Goal: Task Accomplishment & Management: Manage account settings

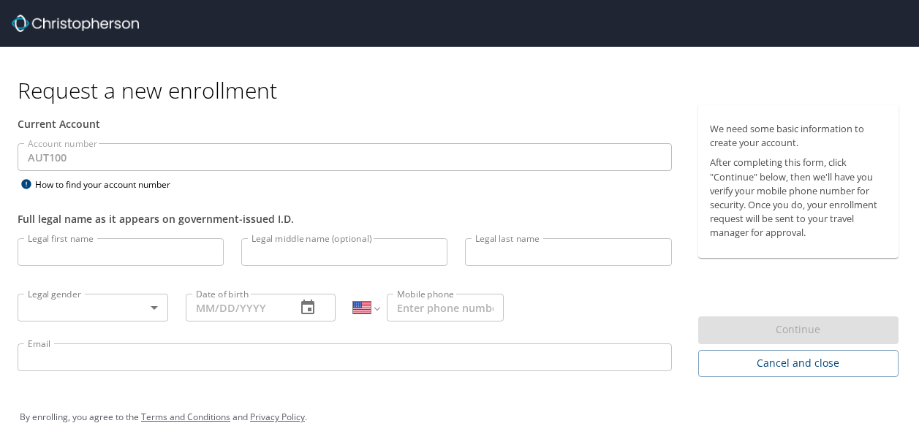
select select "US"
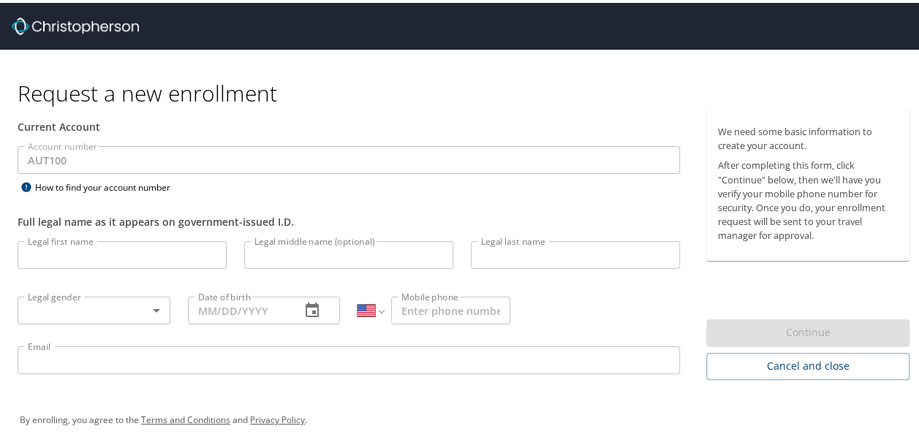
click at [117, 252] on input "Legal first name" at bounding box center [122, 252] width 209 height 28
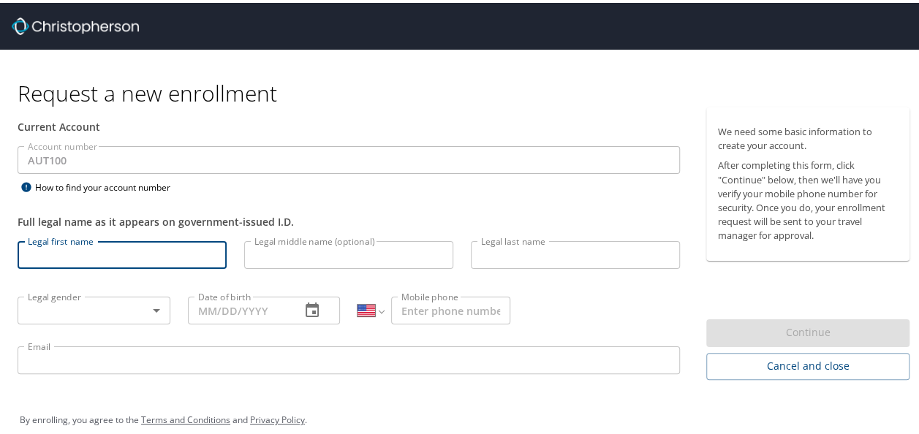
type input "HUGO ALFREDO"
type input "ROBLES TOLEDO"
type input "09/18/1977"
select select "MX"
type input "442 318 8775"
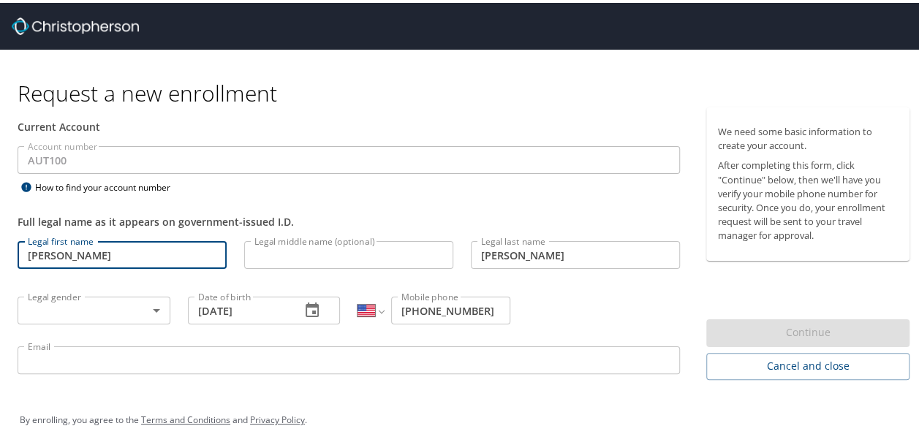
type input "hugo.robles@autoliv.com"
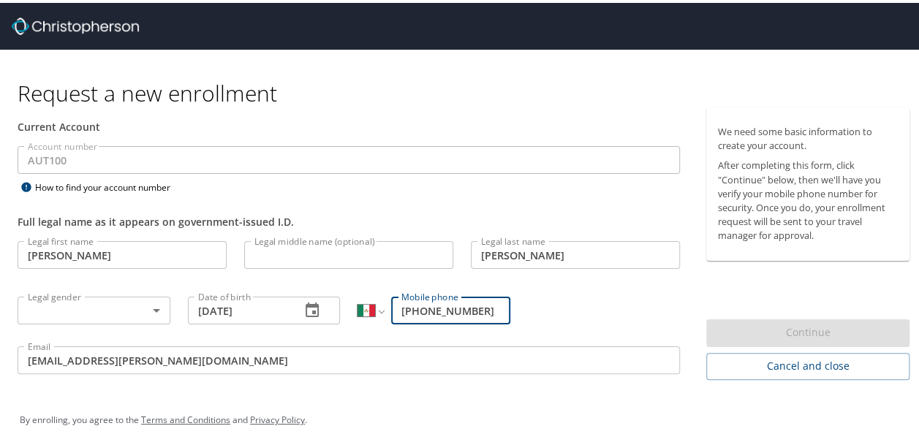
click at [284, 256] on input "Legal middle name (optional)" at bounding box center [348, 252] width 209 height 28
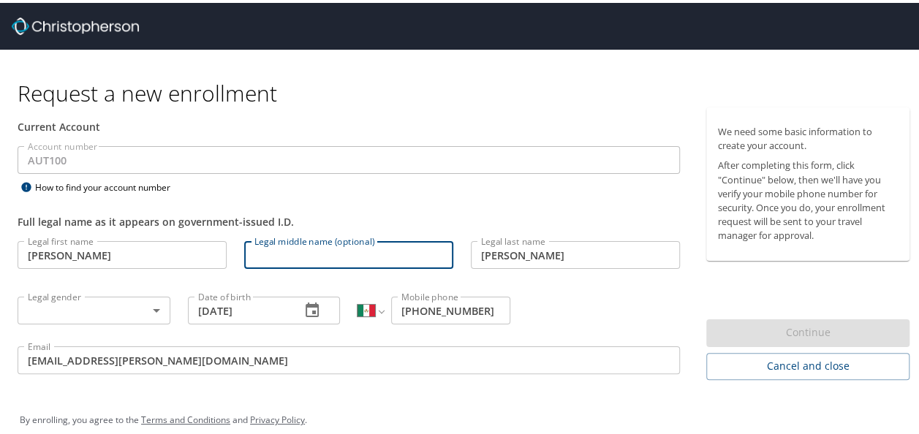
type input "ALFREDO"
click at [120, 239] on input "HUGO ALFREDO" at bounding box center [122, 252] width 209 height 28
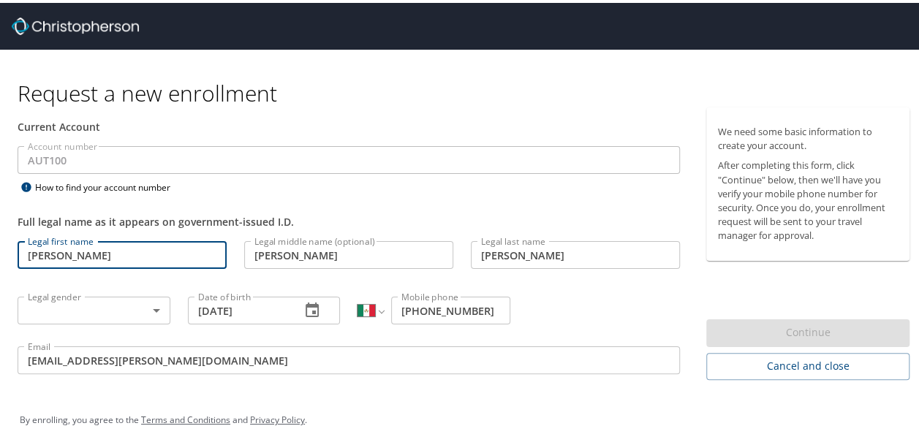
type input "HUGO"
click at [361, 175] on p at bounding box center [349, 173] width 662 height 4
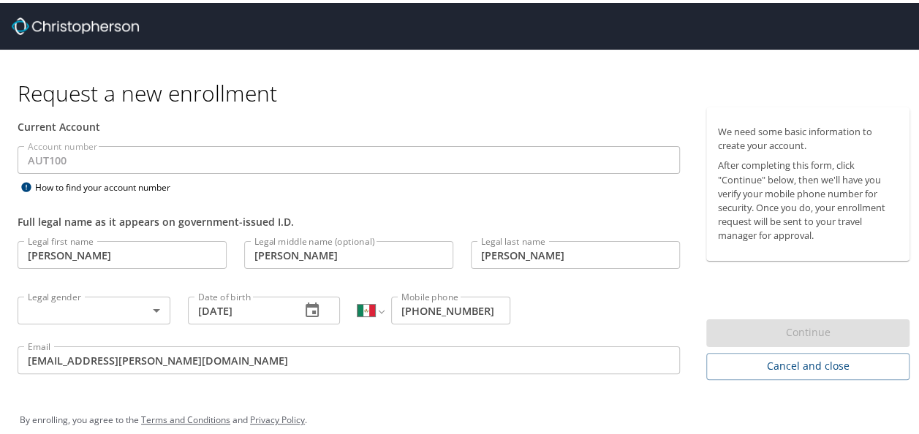
click at [219, 301] on input "09/18/1977" at bounding box center [239, 308] width 102 height 28
type input "09/09/1977"
click at [551, 315] on div "Legal first name HUGO Legal first name Legal middle name (optional) ALFREDO Leg…" at bounding box center [349, 307] width 680 height 155
click at [125, 317] on body "Request a new enrollment Current Account Account number AUT100 Account number H…" at bounding box center [465, 217] width 930 height 434
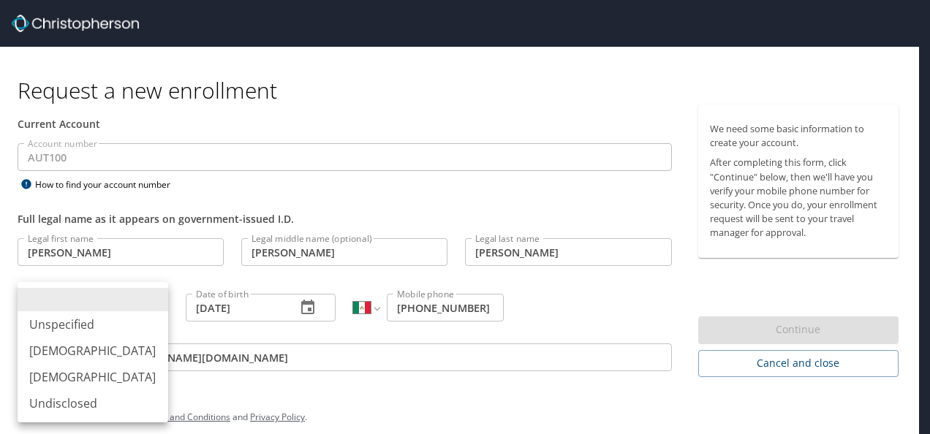
click at [69, 348] on li "Male" at bounding box center [93, 351] width 151 height 26
type input "Male"
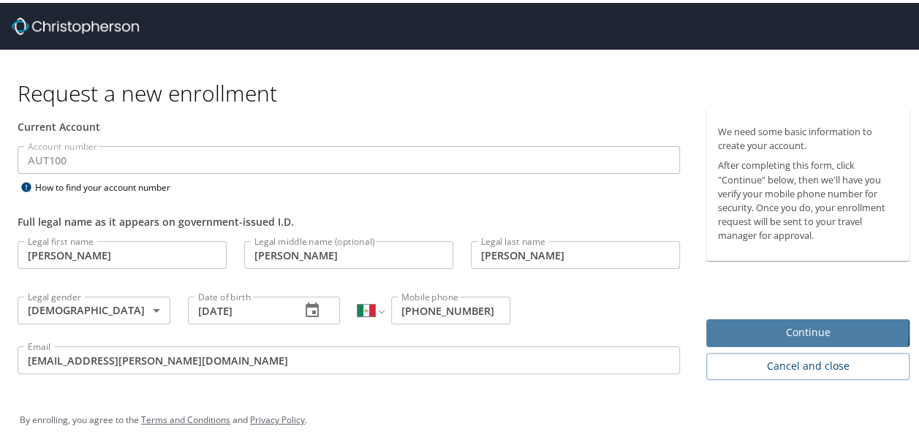
click at [774, 327] on span "Continue" at bounding box center [808, 330] width 180 height 18
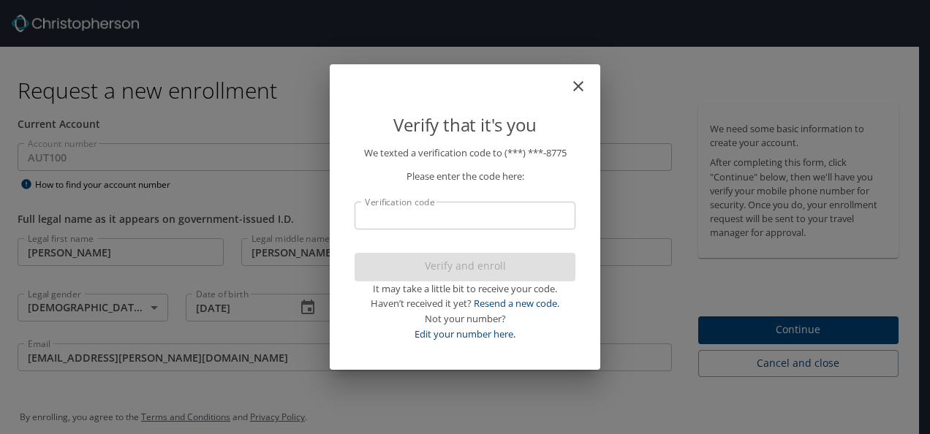
click at [400, 224] on input "Verification code" at bounding box center [465, 216] width 221 height 28
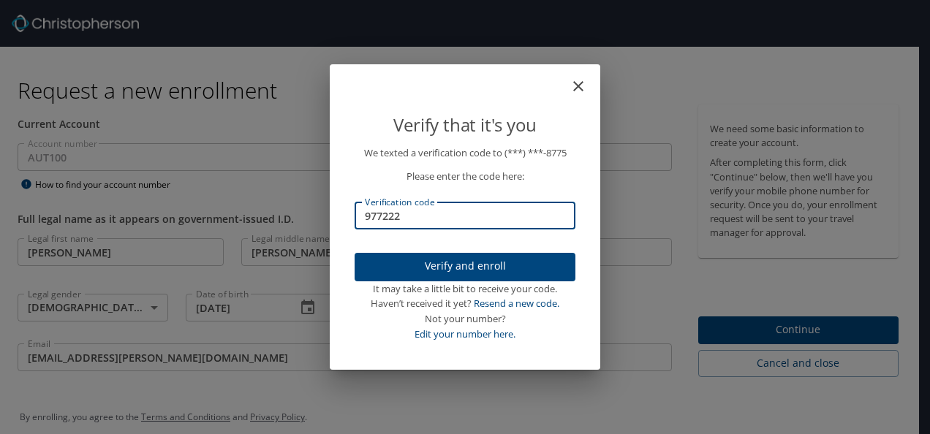
type input "977222"
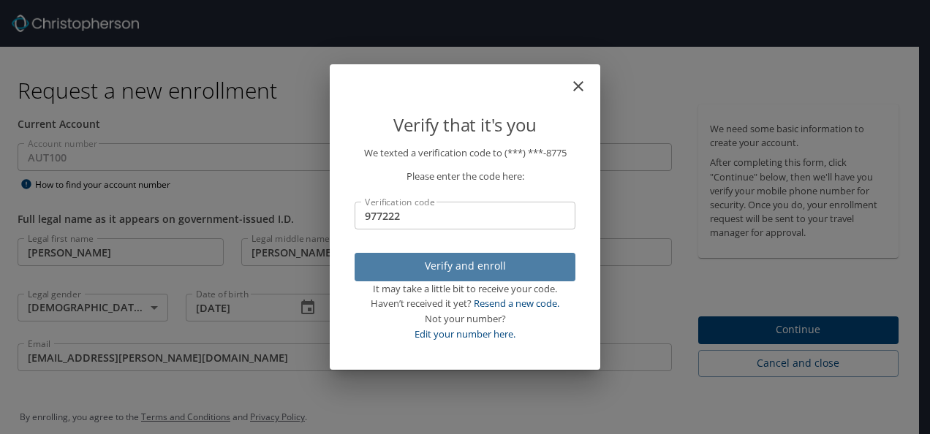
click at [455, 266] on span "Verify and enroll" at bounding box center [464, 266] width 197 height 18
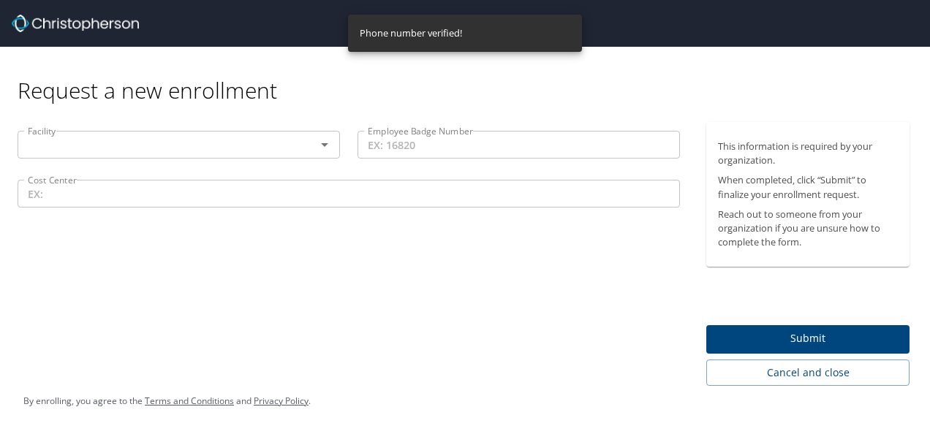
click at [263, 133] on div "Facility" at bounding box center [179, 145] width 322 height 28
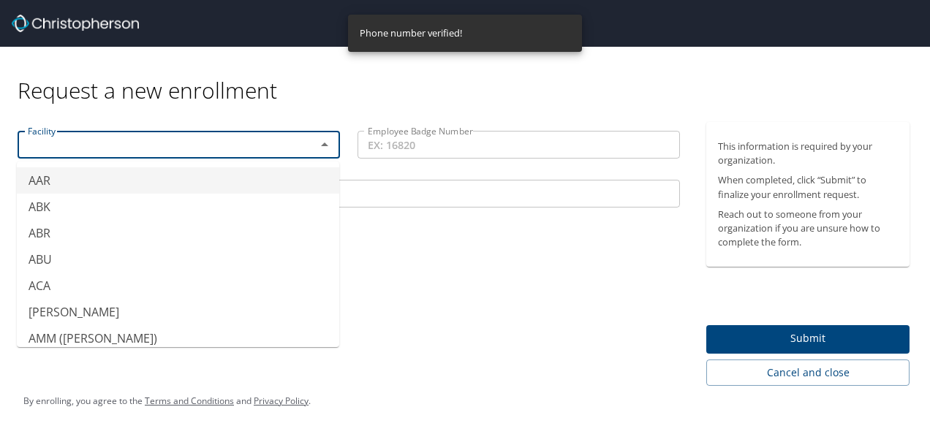
click at [262, 152] on input "text" at bounding box center [157, 144] width 271 height 19
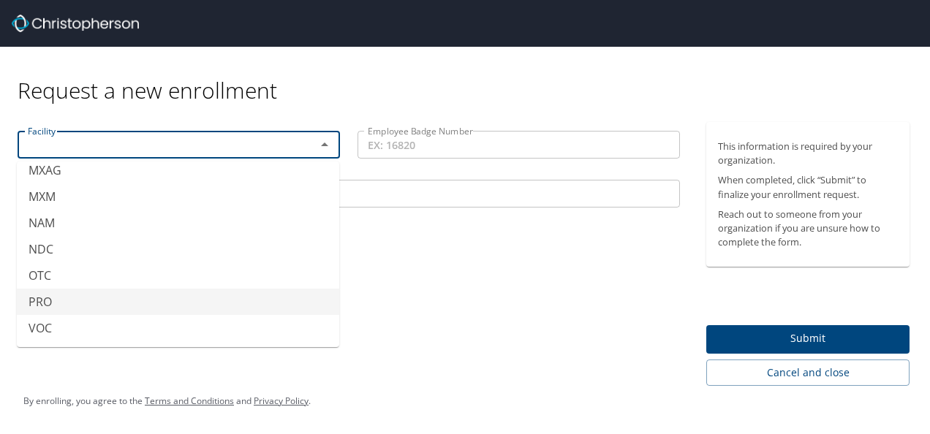
scroll to position [490, 0]
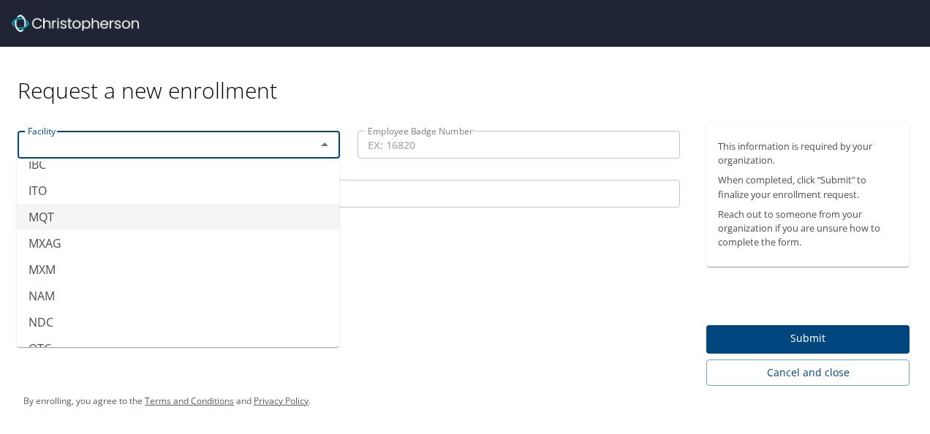
click at [183, 216] on li "MQT" at bounding box center [178, 217] width 322 height 26
type input "MQT"
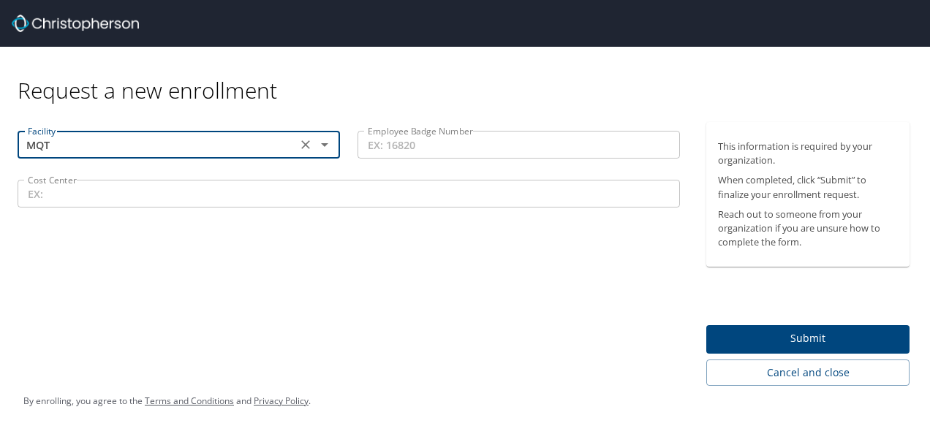
click at [806, 338] on span "Submit" at bounding box center [808, 339] width 180 height 18
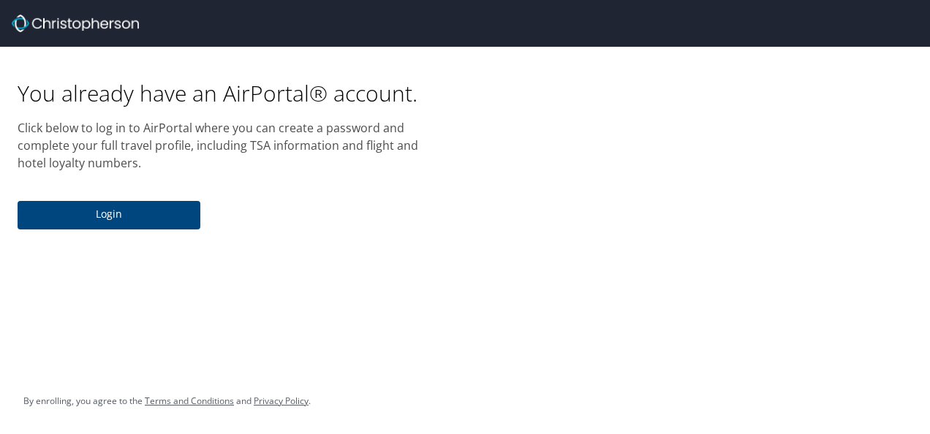
click at [107, 218] on span "Login" at bounding box center [108, 214] width 159 height 18
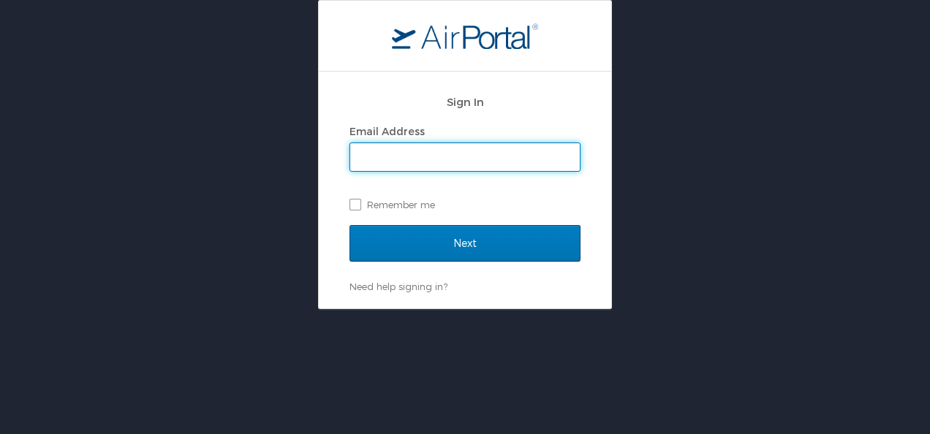
click at [433, 154] on input "Email Address" at bounding box center [465, 157] width 230 height 28
type input "hugo.robles@autoliv.com"
click at [357, 203] on label "Remember me" at bounding box center [464, 205] width 231 height 22
click at [357, 203] on input "Remember me" at bounding box center [354, 204] width 10 height 10
checkbox input "true"
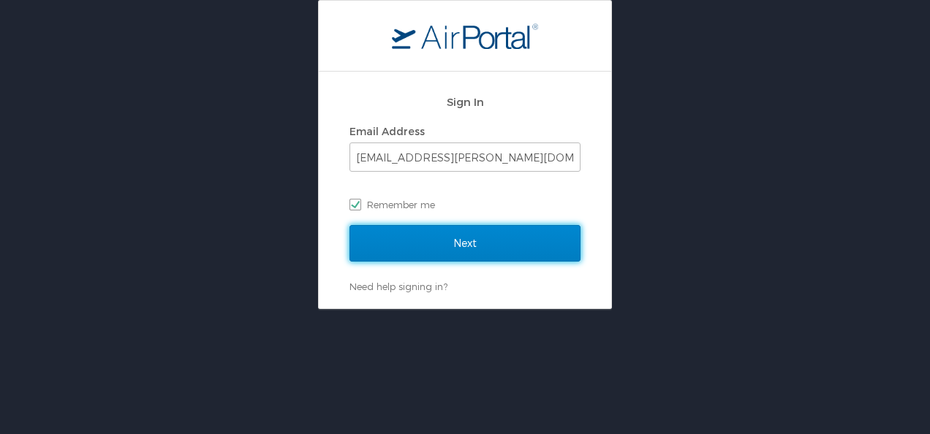
click at [474, 250] on input "Next" at bounding box center [464, 243] width 231 height 37
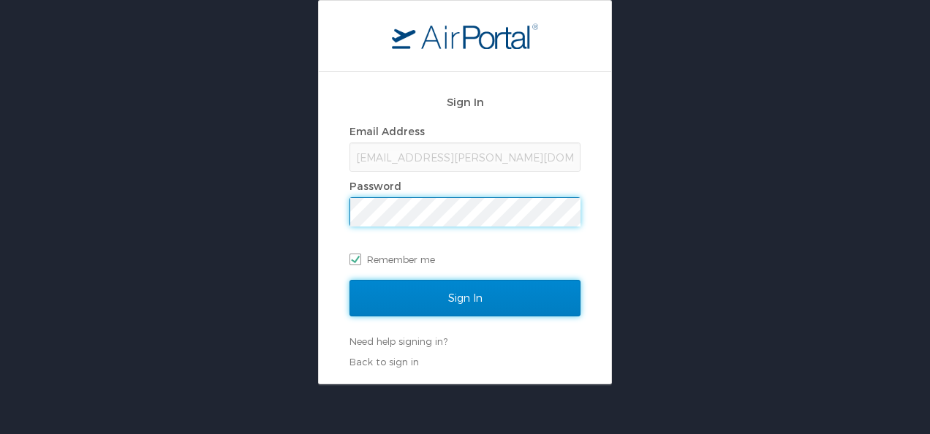
click at [458, 306] on input "Sign In" at bounding box center [464, 298] width 231 height 37
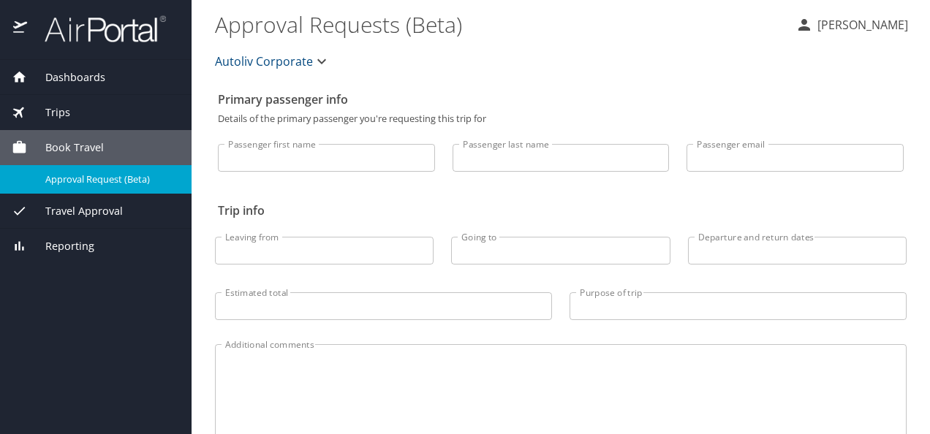
click at [64, 77] on span "Dashboards" at bounding box center [66, 77] width 78 height 16
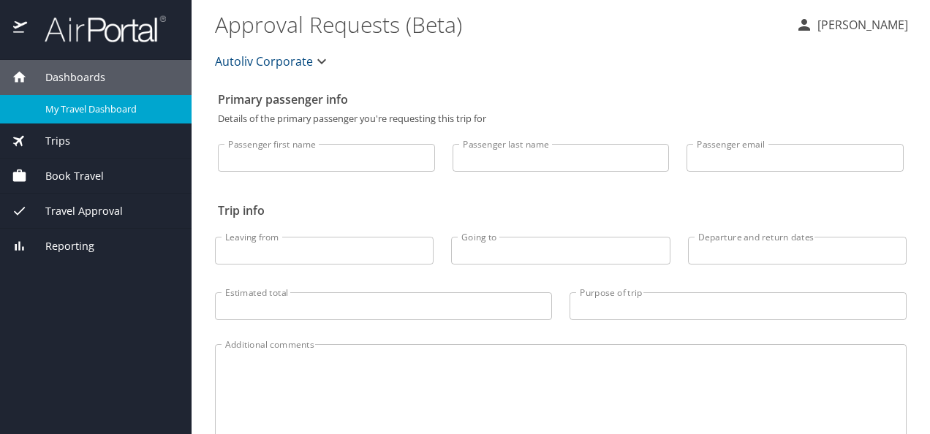
click at [103, 112] on span "My Travel Dashboard" at bounding box center [109, 109] width 129 height 14
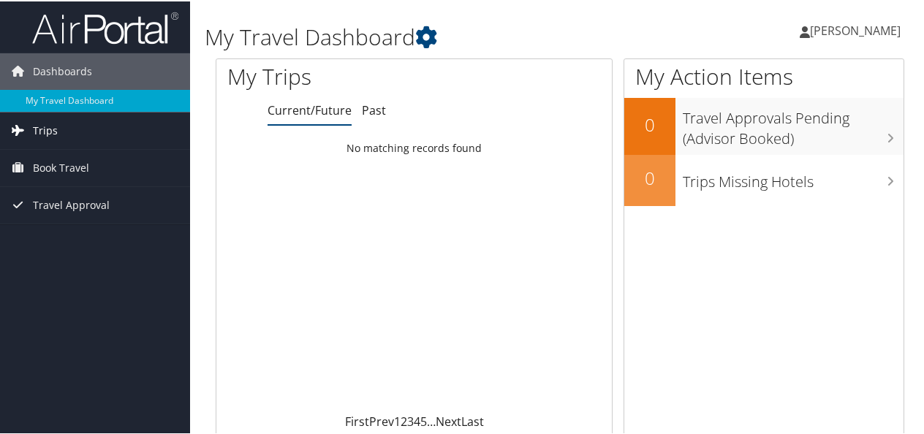
click at [43, 127] on span "Trips" at bounding box center [45, 129] width 25 height 37
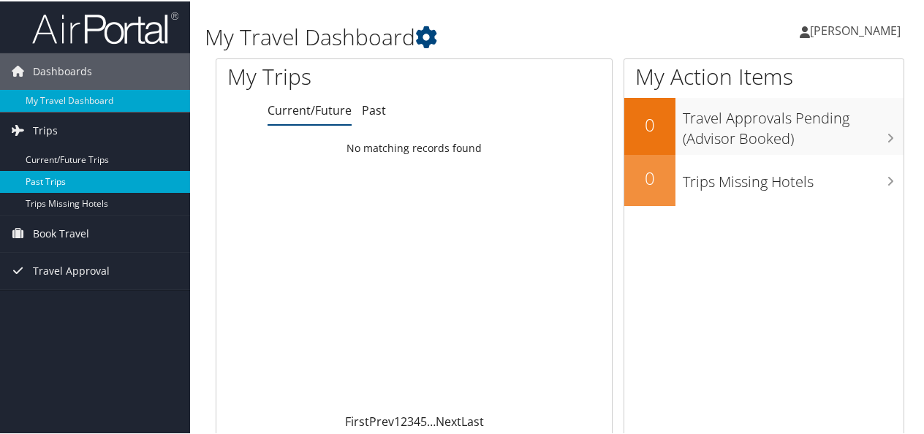
click at [53, 178] on link "Past Trips" at bounding box center [95, 181] width 190 height 22
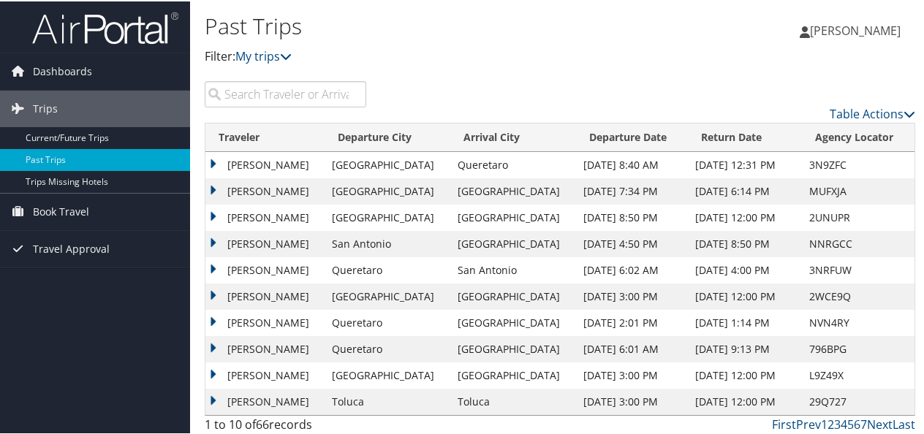
scroll to position [4, 0]
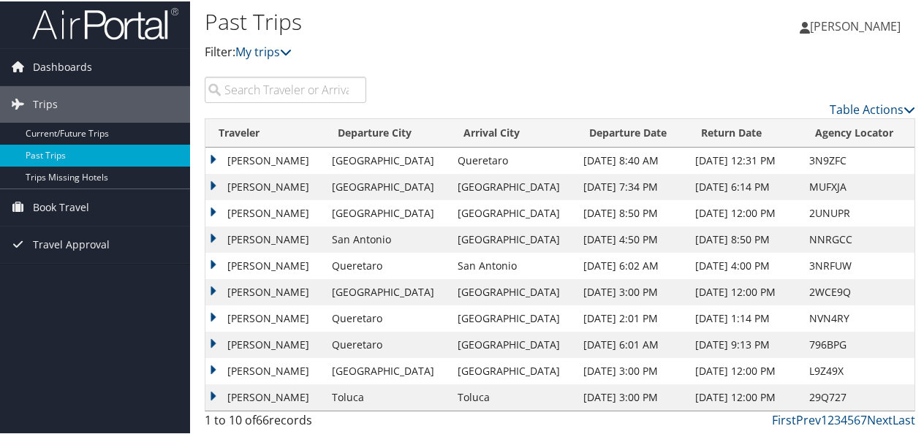
click at [836, 29] on span "[PERSON_NAME]" at bounding box center [855, 25] width 91 height 16
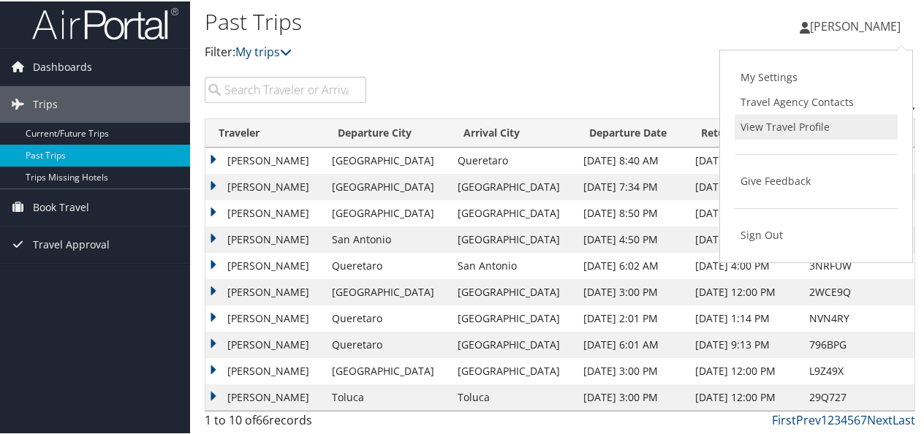
click at [810, 125] on link "View Travel Profile" at bounding box center [816, 125] width 163 height 25
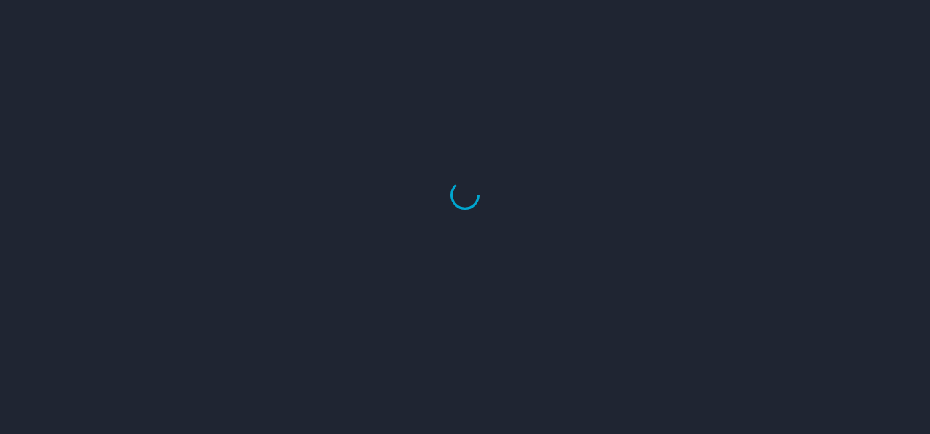
select select "US"
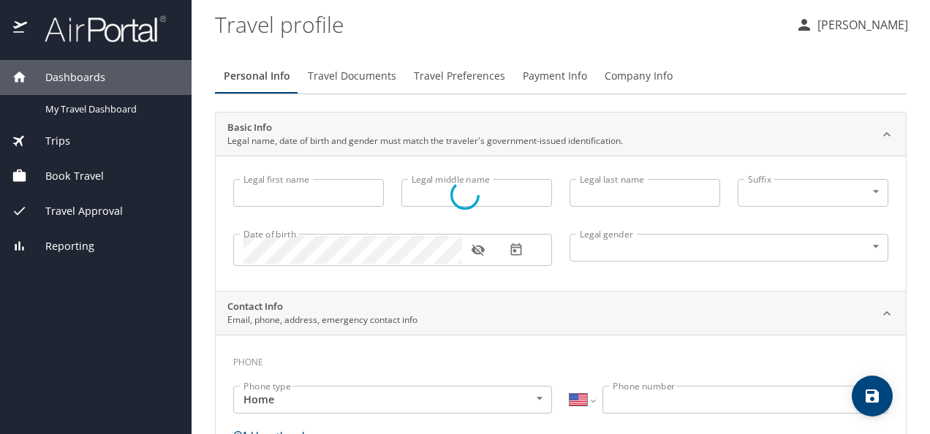
type input "[PERSON_NAME]"
type input "[DEMOGRAPHIC_DATA]"
type input "[PERSON_NAME]"
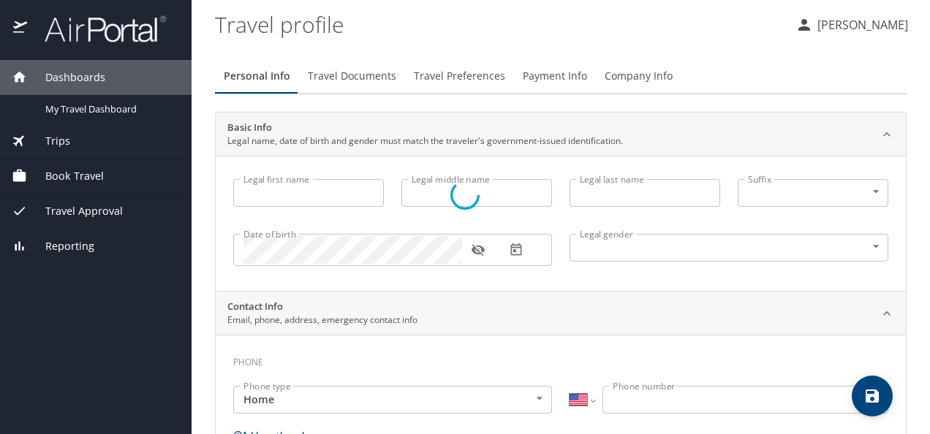
type input "Ibarra"
select select "MX"
type input "664 590 6484"
type input "aide772515@hotmail.com"
select select "US"
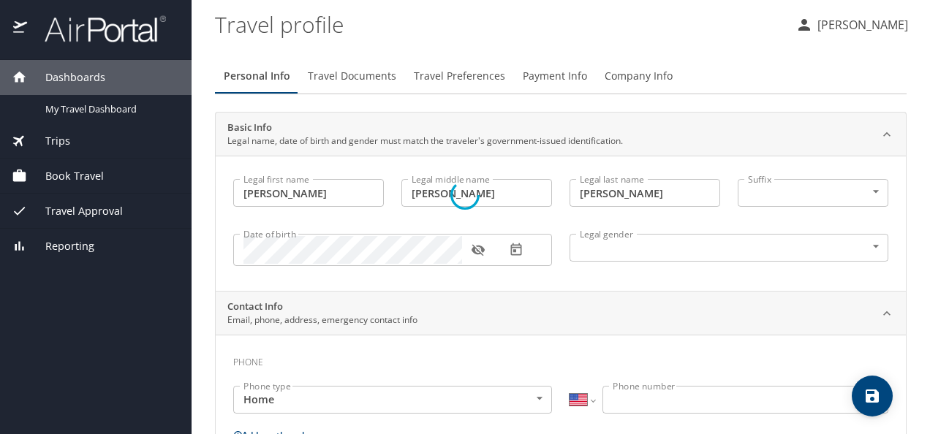
select select "US"
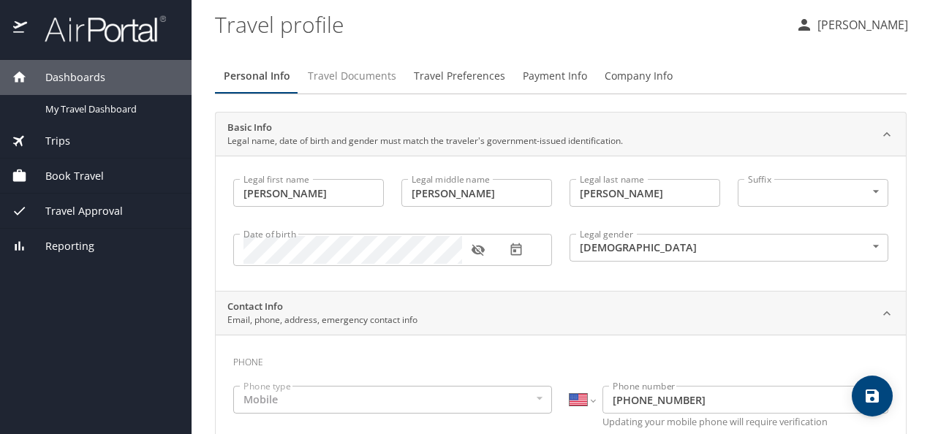
click at [366, 80] on span "Travel Documents" at bounding box center [352, 76] width 88 height 18
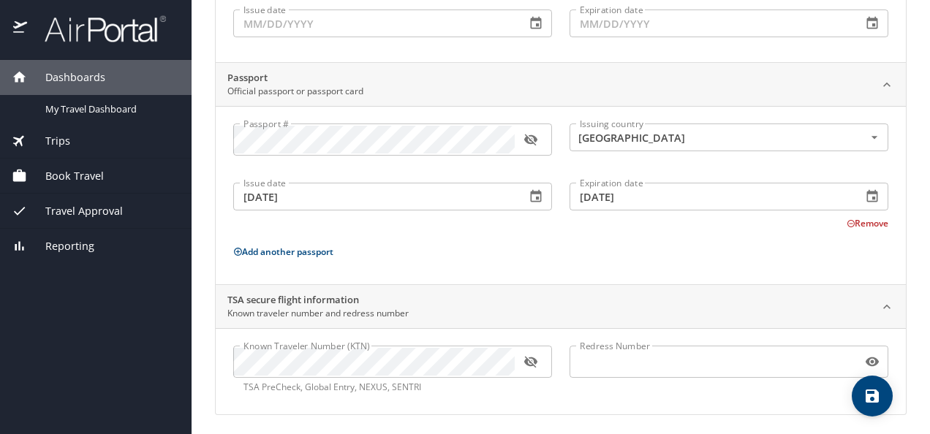
scroll to position [231, 0]
click at [534, 355] on icon "button" at bounding box center [529, 361] width 13 height 12
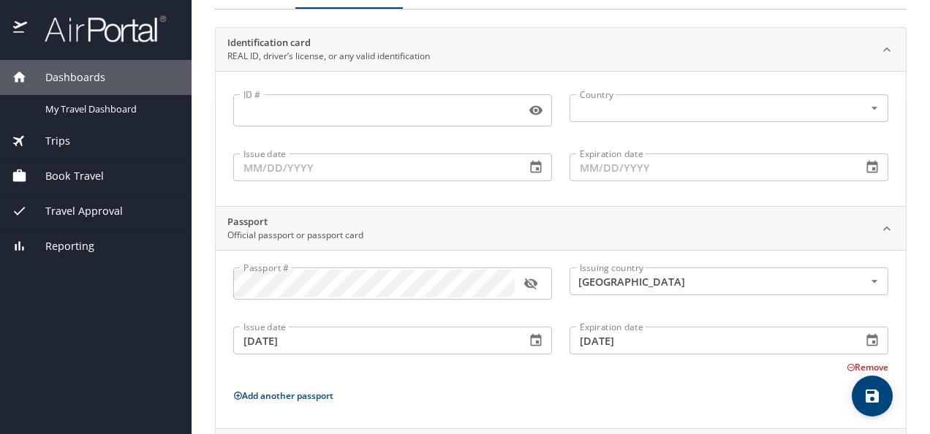
scroll to position [12, 0]
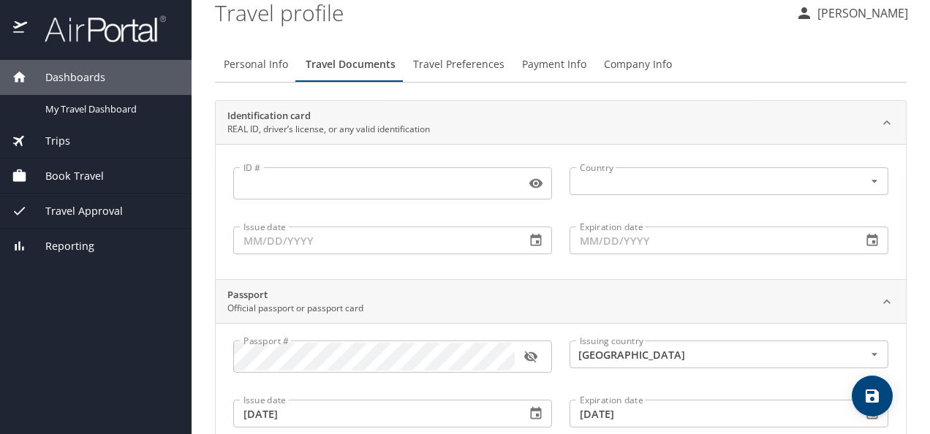
click at [474, 66] on span "Travel Preferences" at bounding box center [458, 65] width 91 height 18
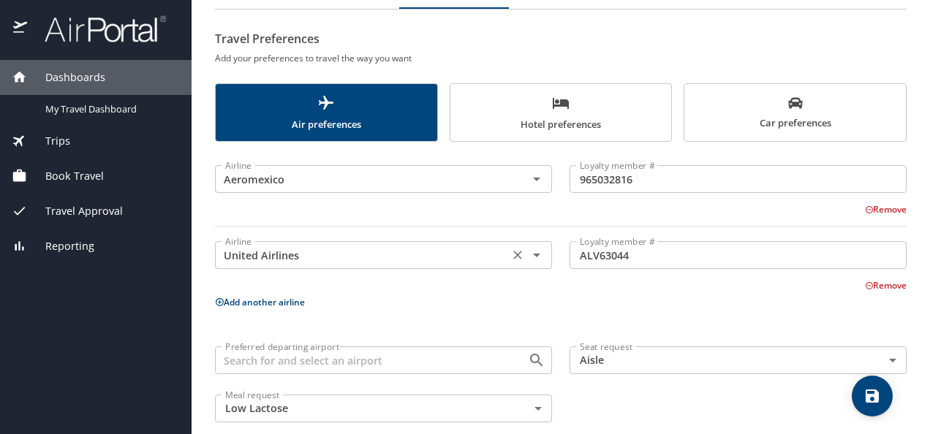
scroll to position [104, 0]
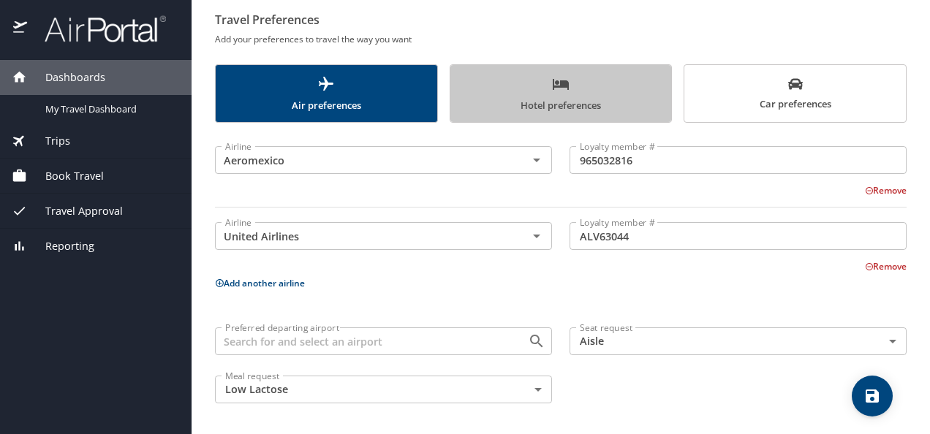
click at [571, 89] on span "Hotel preferences" at bounding box center [561, 94] width 204 height 39
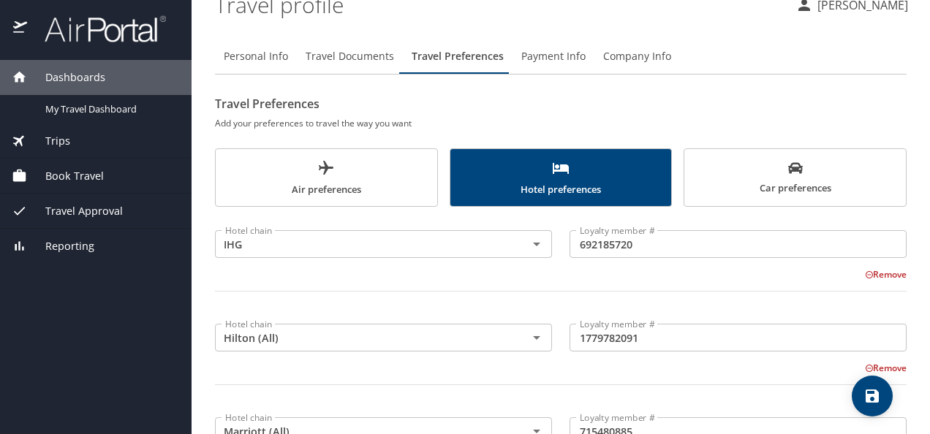
scroll to position [0, 0]
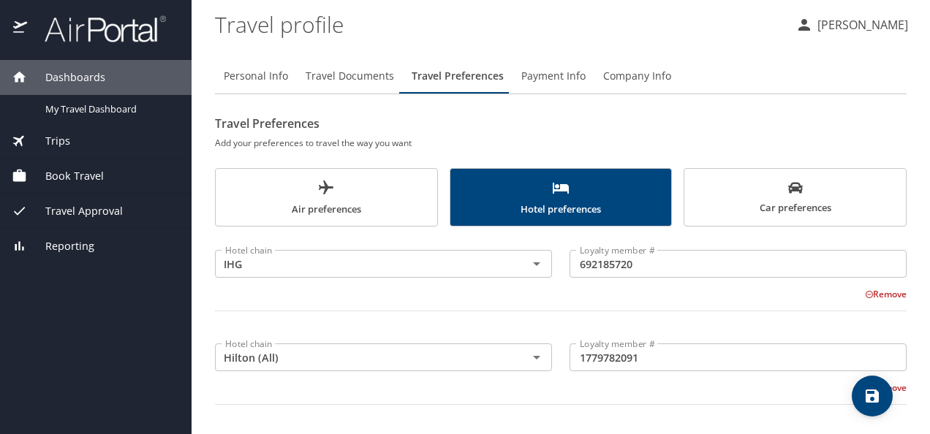
click at [788, 190] on icon "scrollable force tabs example" at bounding box center [795, 188] width 15 height 11
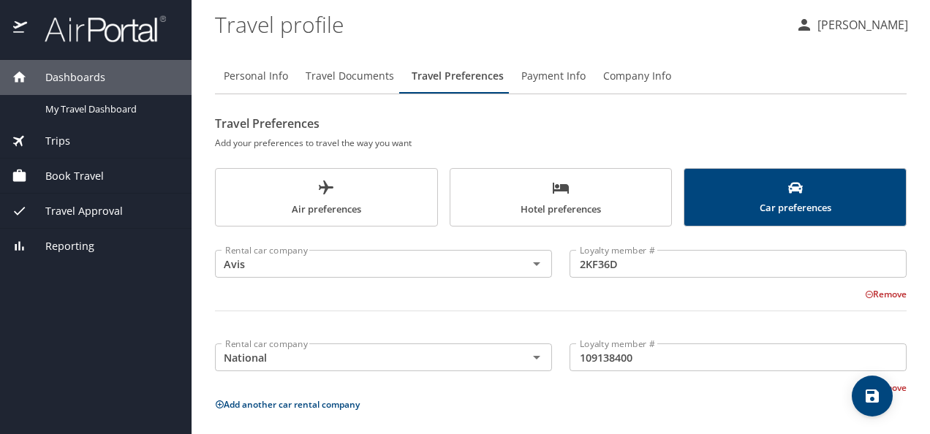
click at [546, 68] on span "Payment Info" at bounding box center [553, 76] width 64 height 18
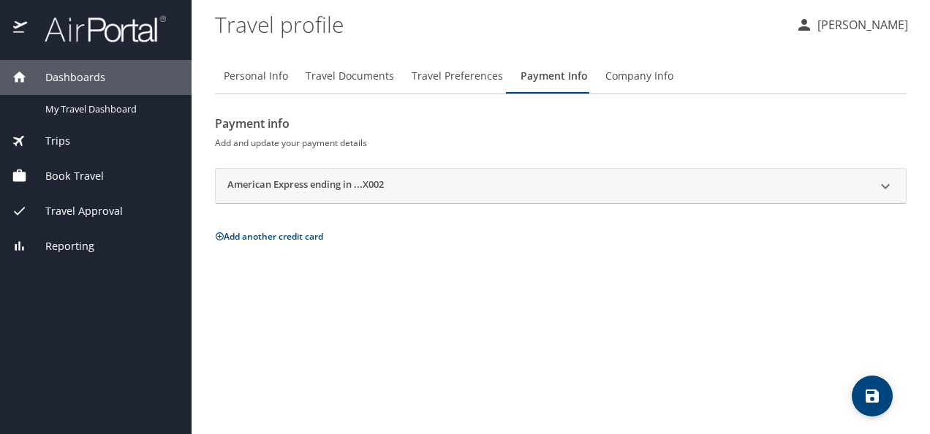
click at [628, 78] on span "Company Info" at bounding box center [639, 76] width 68 height 18
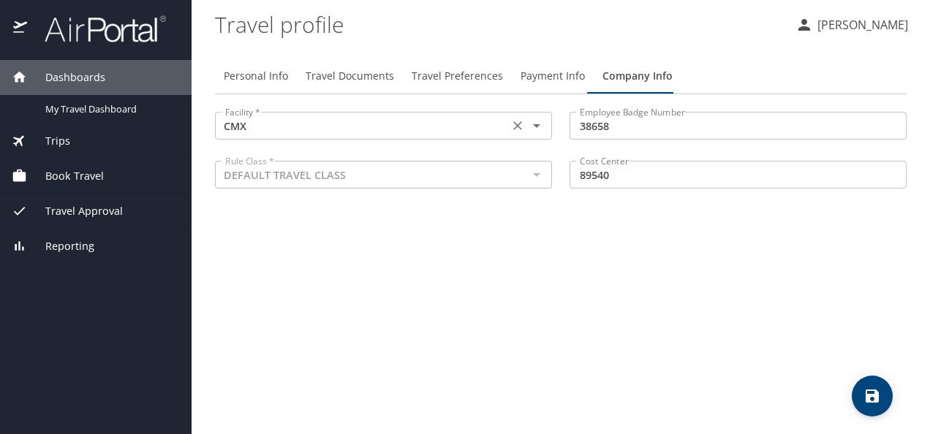
click at [322, 113] on div "CMX Facility *" at bounding box center [383, 126] width 337 height 28
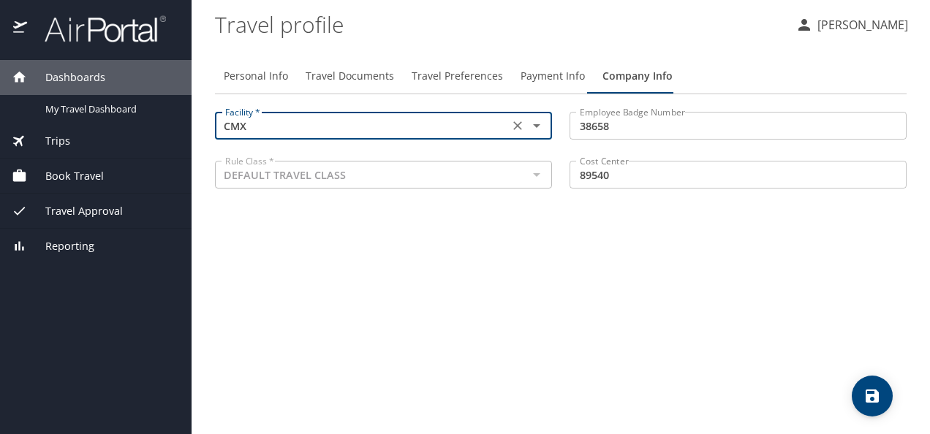
click at [540, 124] on icon "Open" at bounding box center [537, 126] width 18 height 18
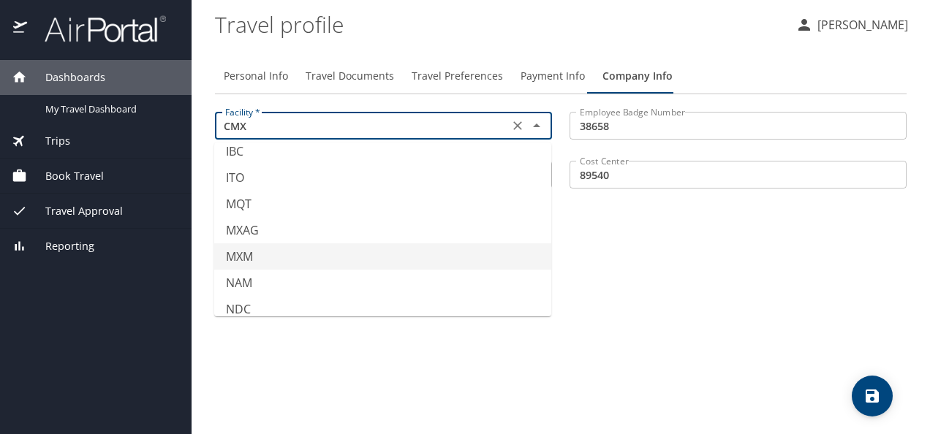
scroll to position [502, 0]
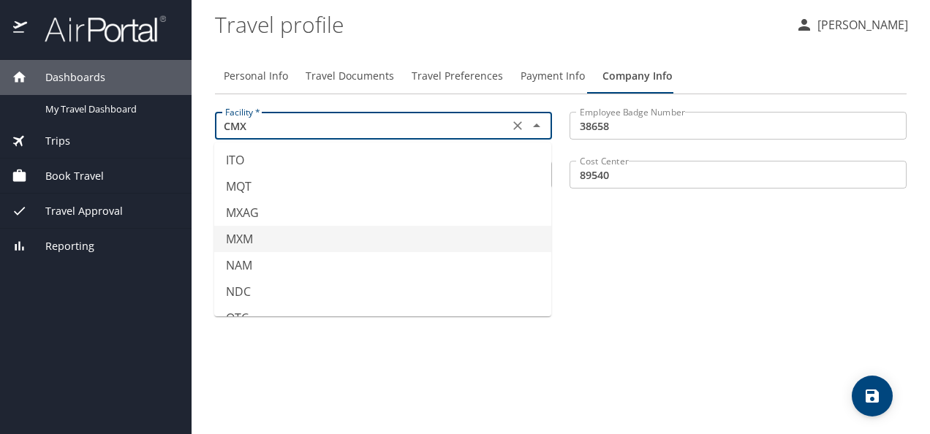
click at [278, 241] on li "MXM" at bounding box center [382, 239] width 337 height 26
type input "MXM"
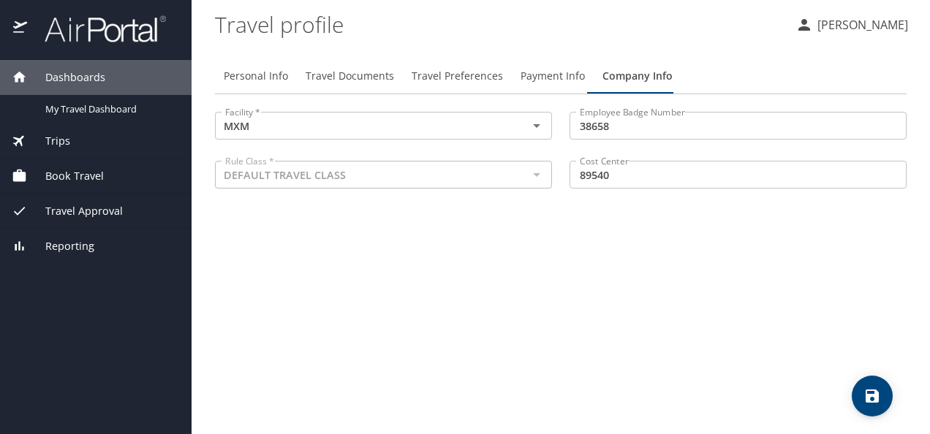
click at [477, 226] on div "Personal Info Travel Documents Travel Preferences Payment Info Company Info Fac…" at bounding box center [561, 240] width 692 height 387
click at [870, 395] on icon "save" at bounding box center [872, 396] width 13 height 13
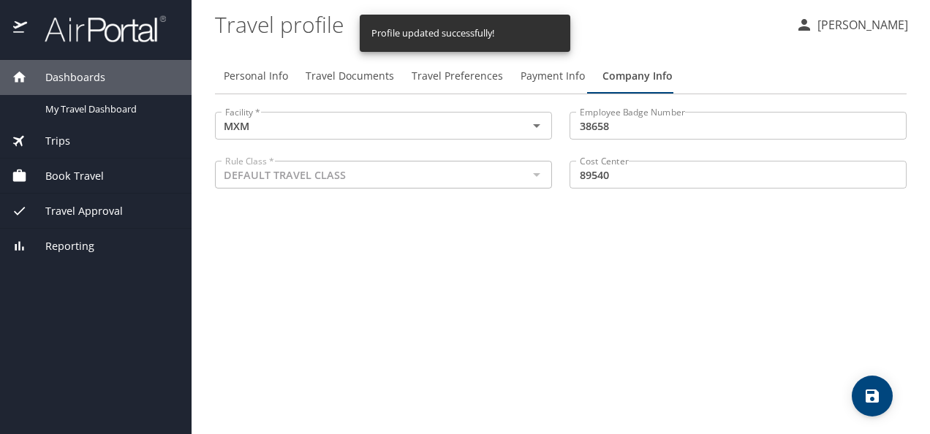
click at [537, 80] on span "Payment Info" at bounding box center [553, 76] width 64 height 18
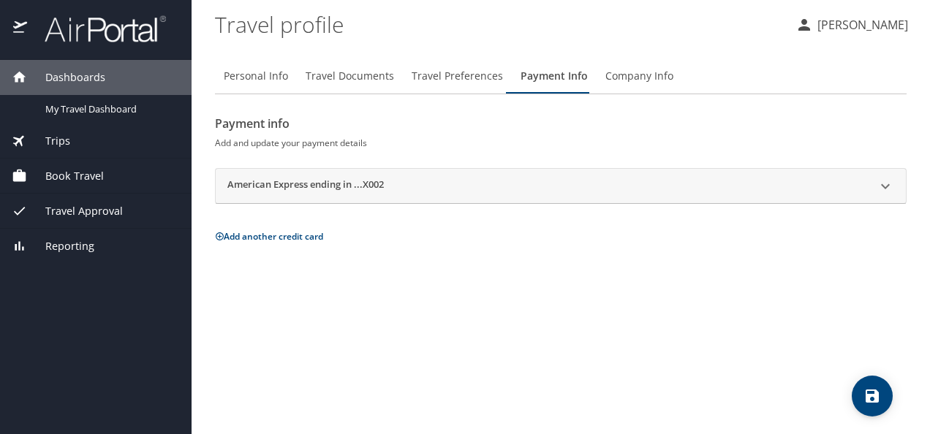
click at [889, 189] on icon at bounding box center [886, 187] width 18 height 18
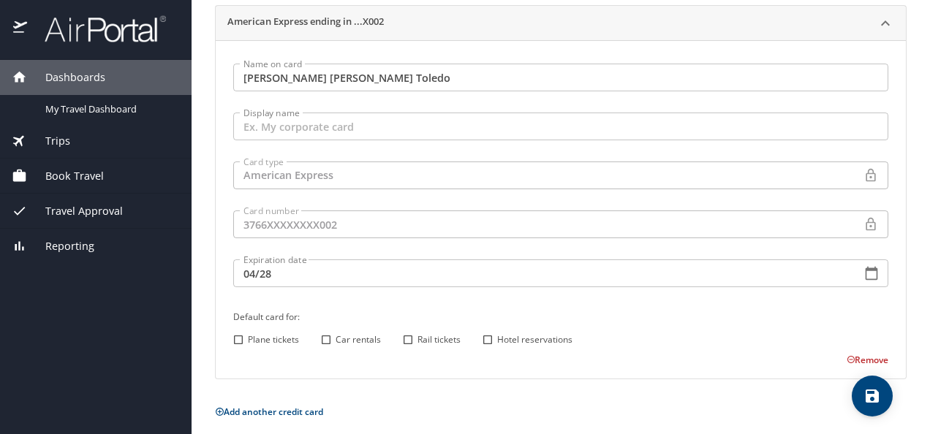
scroll to position [172, 0]
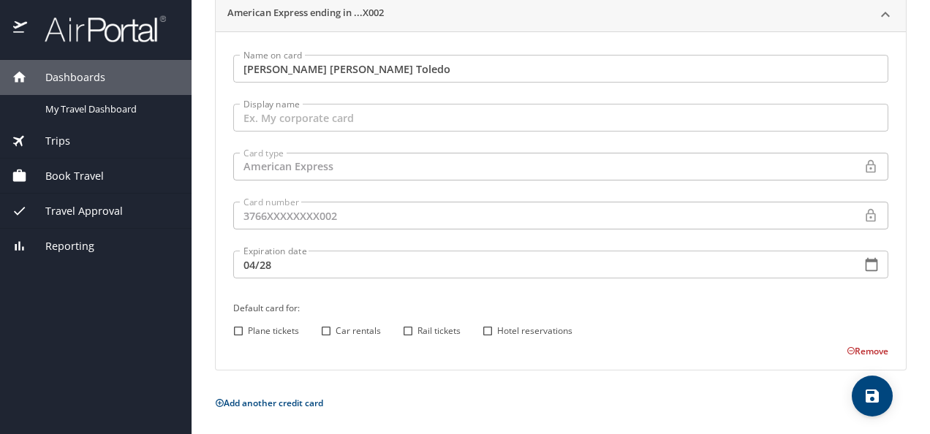
click at [851, 349] on button "Remove" at bounding box center [868, 351] width 42 height 12
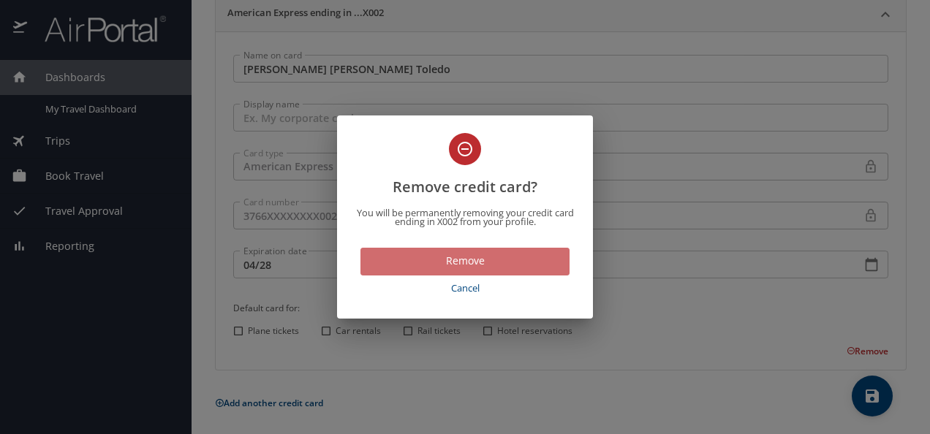
click at [468, 262] on span "Remove" at bounding box center [465, 261] width 186 height 18
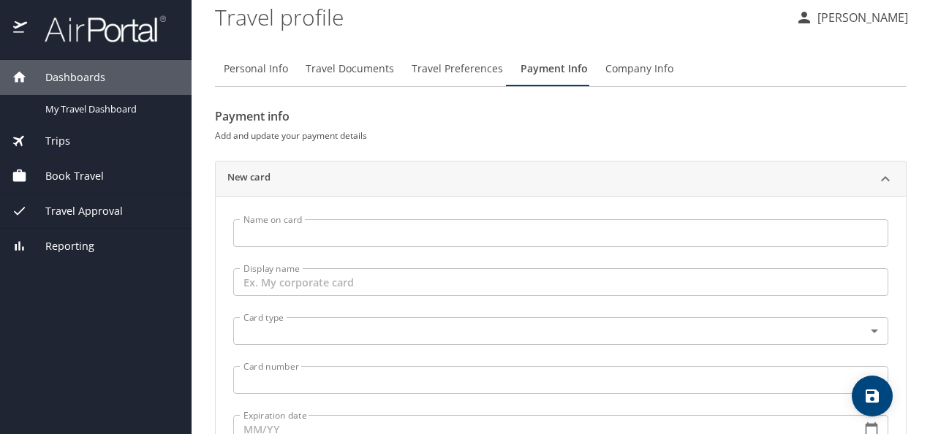
scroll to position [0, 0]
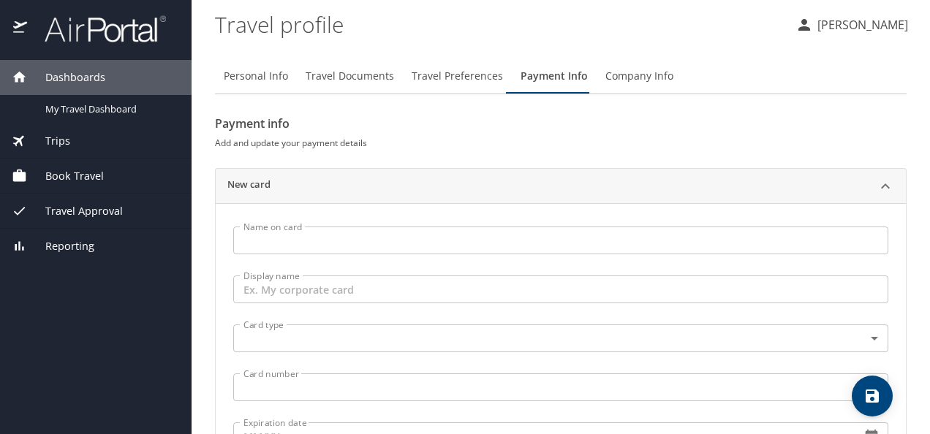
click at [868, 403] on icon "save" at bounding box center [872, 396] width 18 height 18
click at [642, 76] on span "Company Info" at bounding box center [639, 76] width 68 height 18
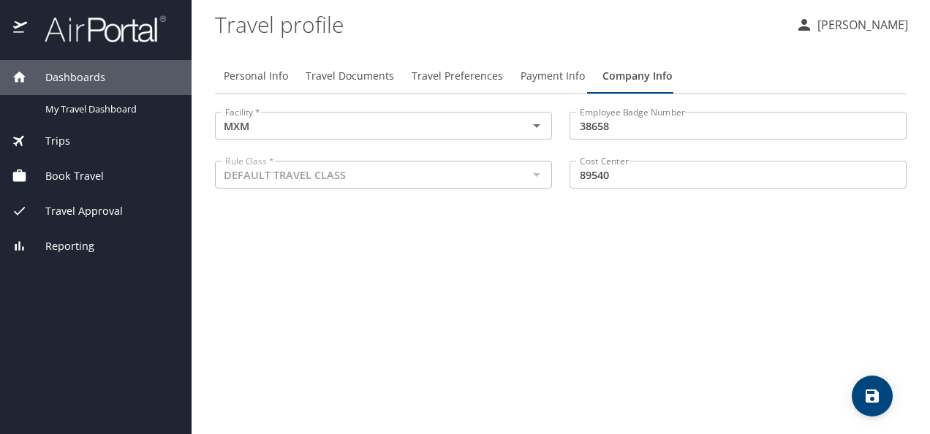
click at [241, 76] on span "Personal Info" at bounding box center [256, 76] width 64 height 18
select select "US"
select select "MX"
